Goal: Find contact information: Find contact information

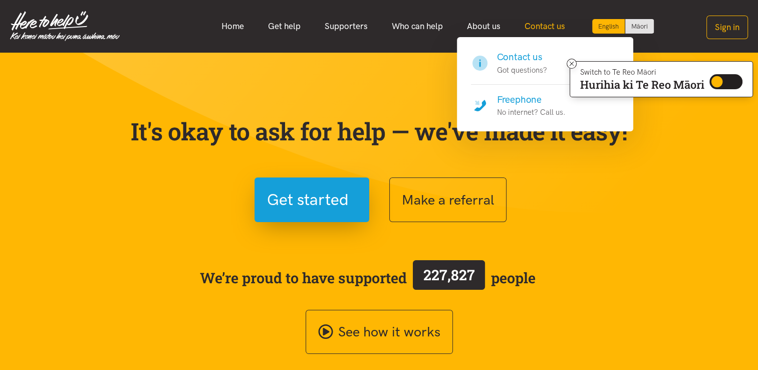
click at [559, 29] on link "Contact us" at bounding box center [545, 27] width 65 height 22
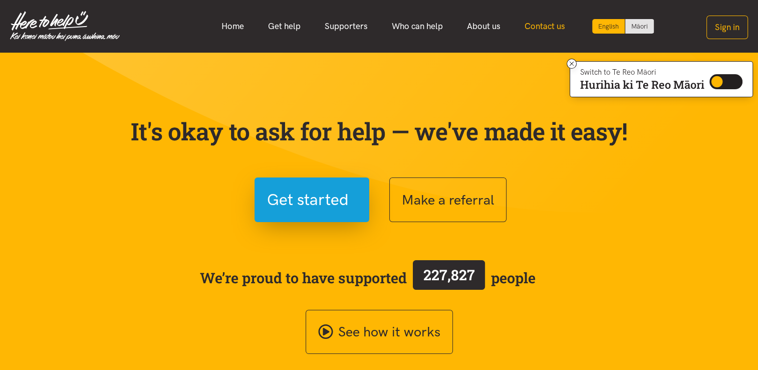
click at [550, 27] on link "Contact us" at bounding box center [545, 27] width 65 height 22
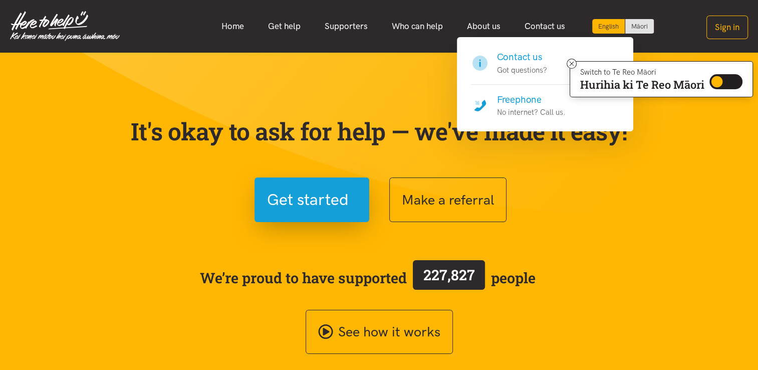
click at [521, 67] on p "Got questions?" at bounding box center [522, 70] width 50 height 12
